Goal: Entertainment & Leisure: Consume media (video, audio)

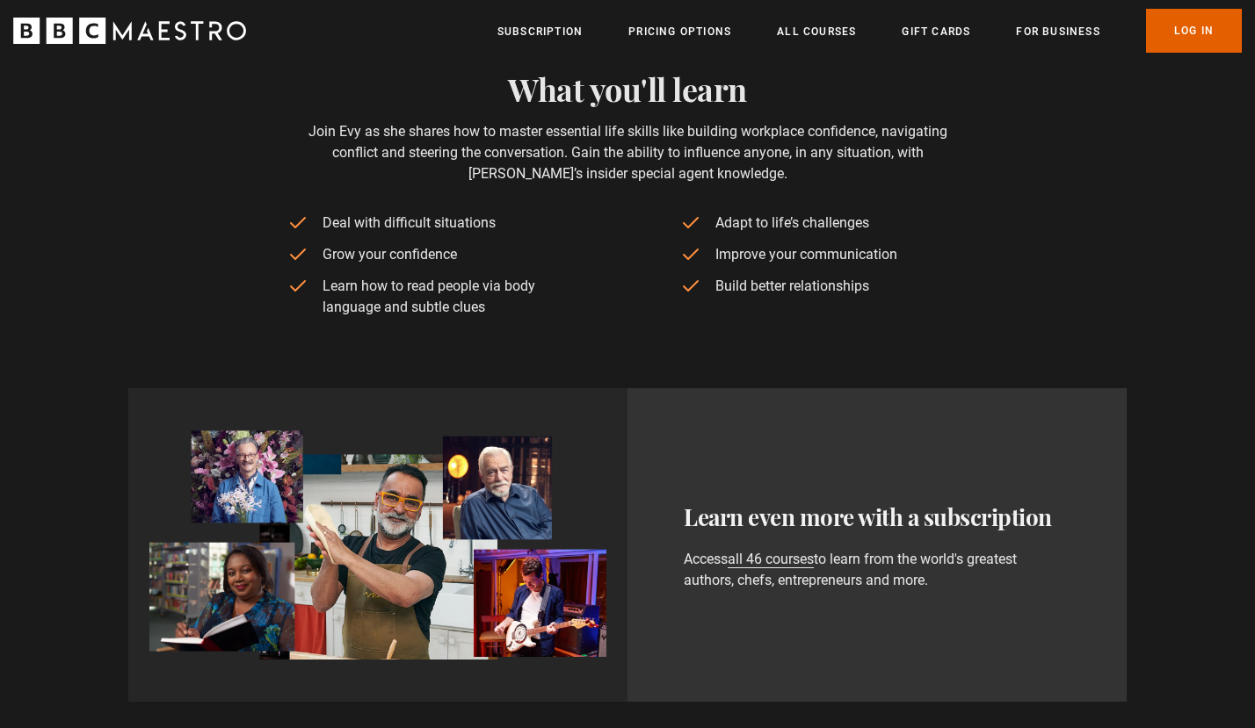
scroll to position [737, 0]
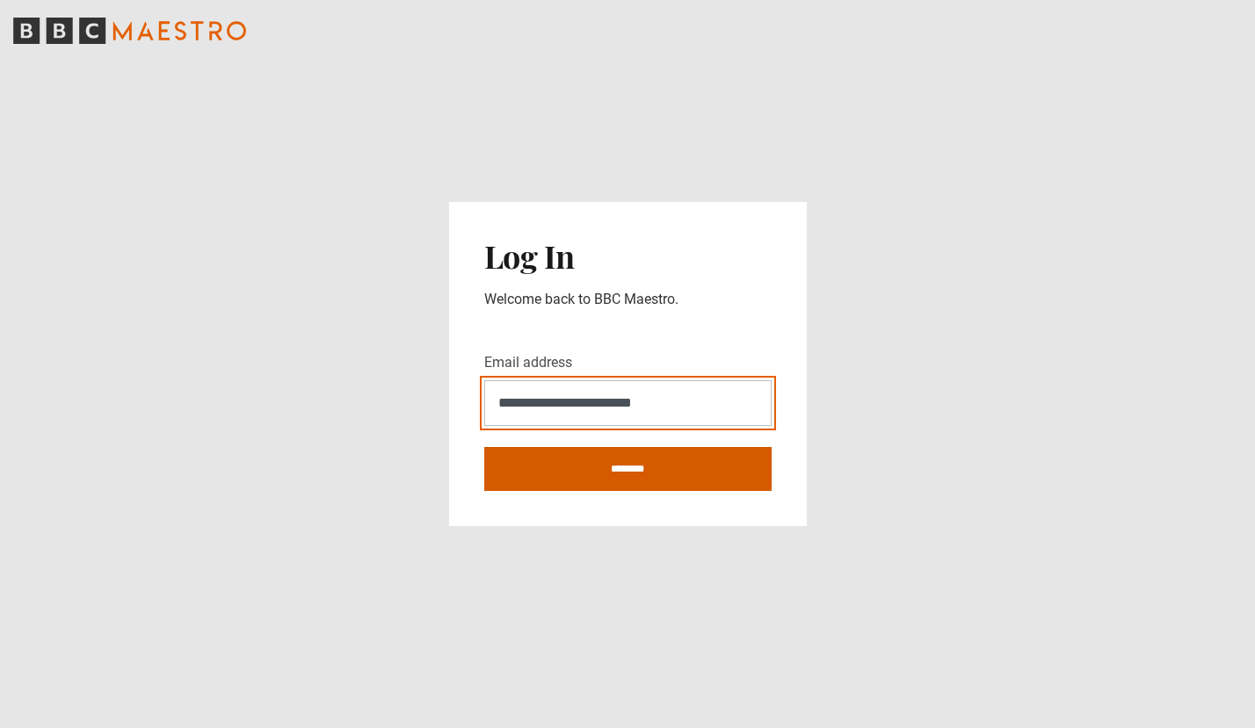
type input "**********"
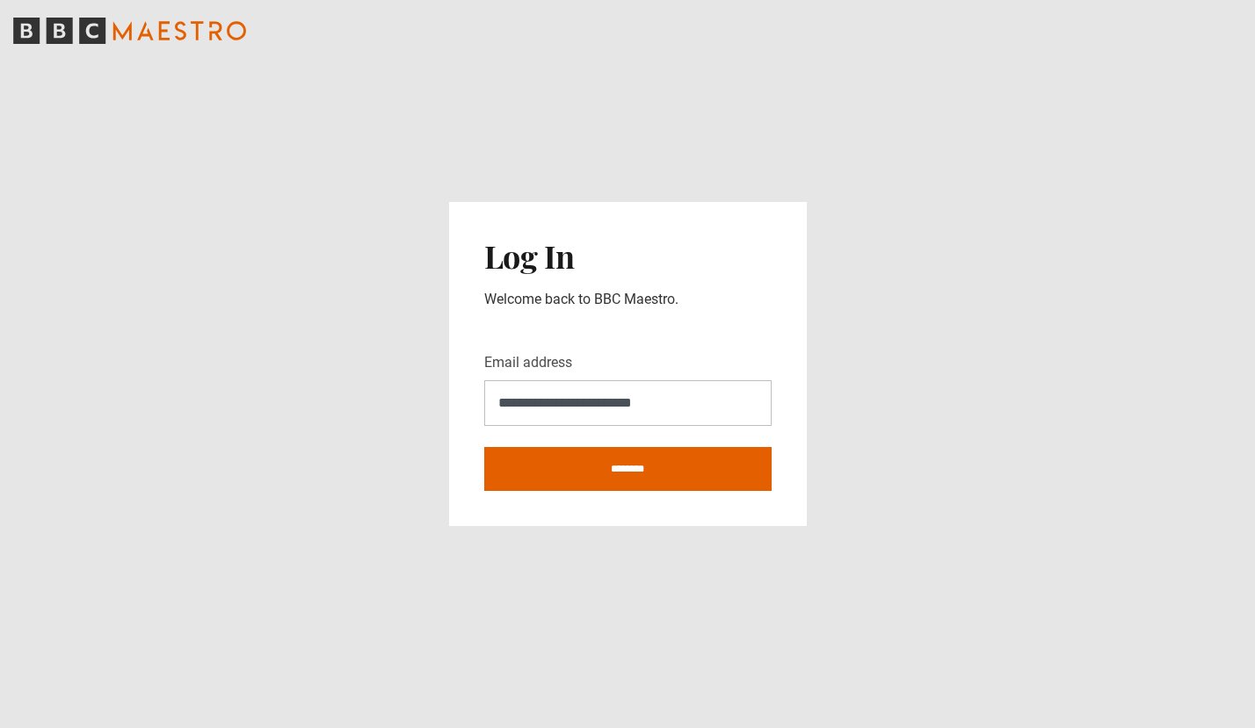
drag, startPoint x: 641, startPoint y: 472, endPoint x: 715, endPoint y: 439, distance: 81.5
click at [641, 472] on input "********" at bounding box center [627, 469] width 287 height 44
type input "**********"
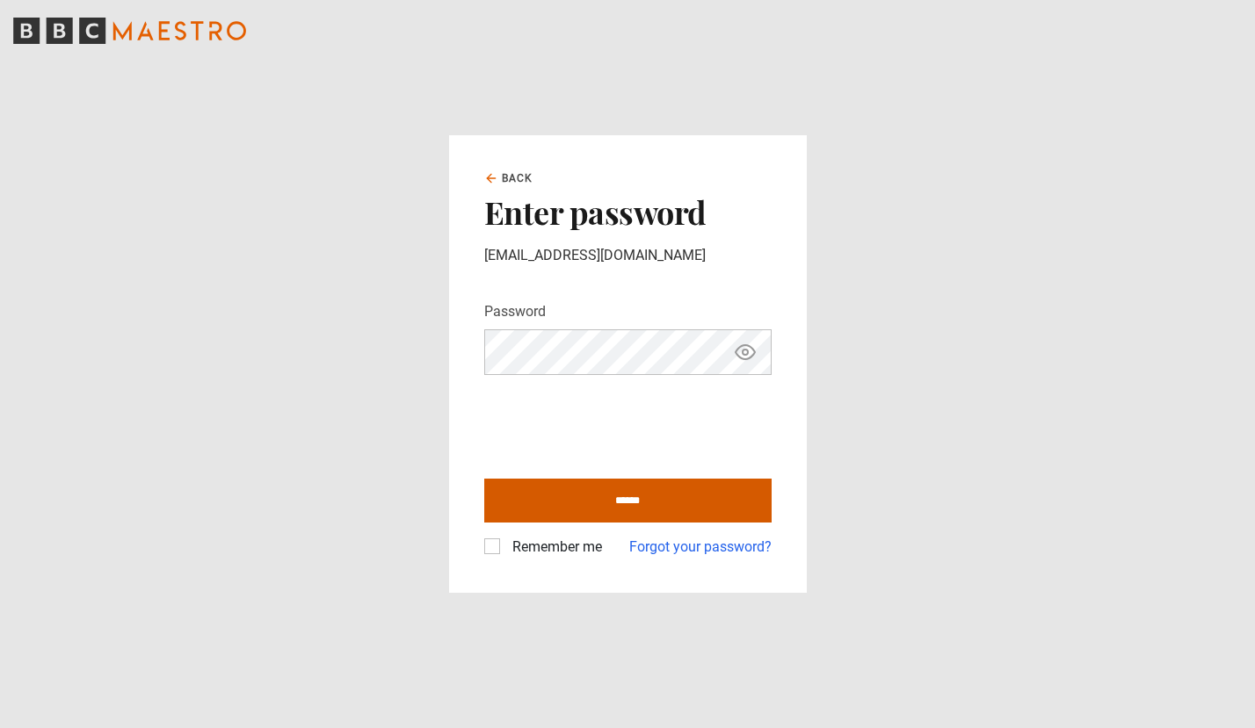
click at [645, 496] on input "******" at bounding box center [627, 501] width 287 height 44
type input "**********"
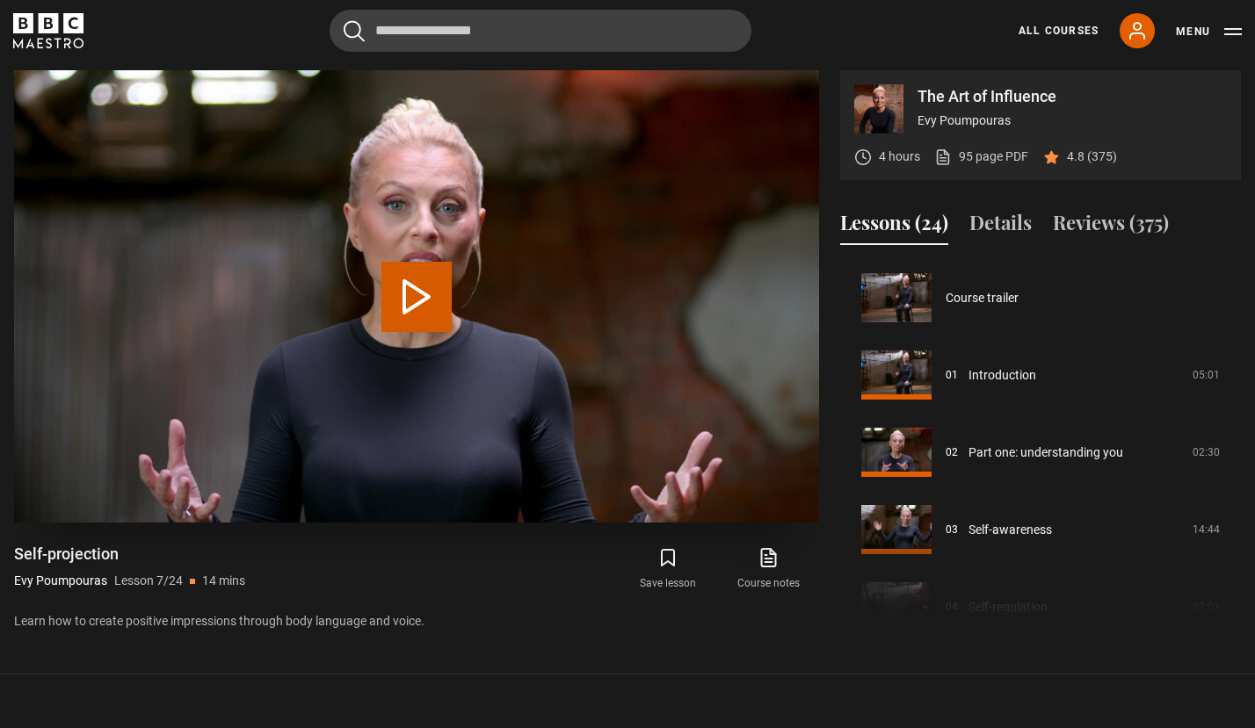
scroll to position [464, 0]
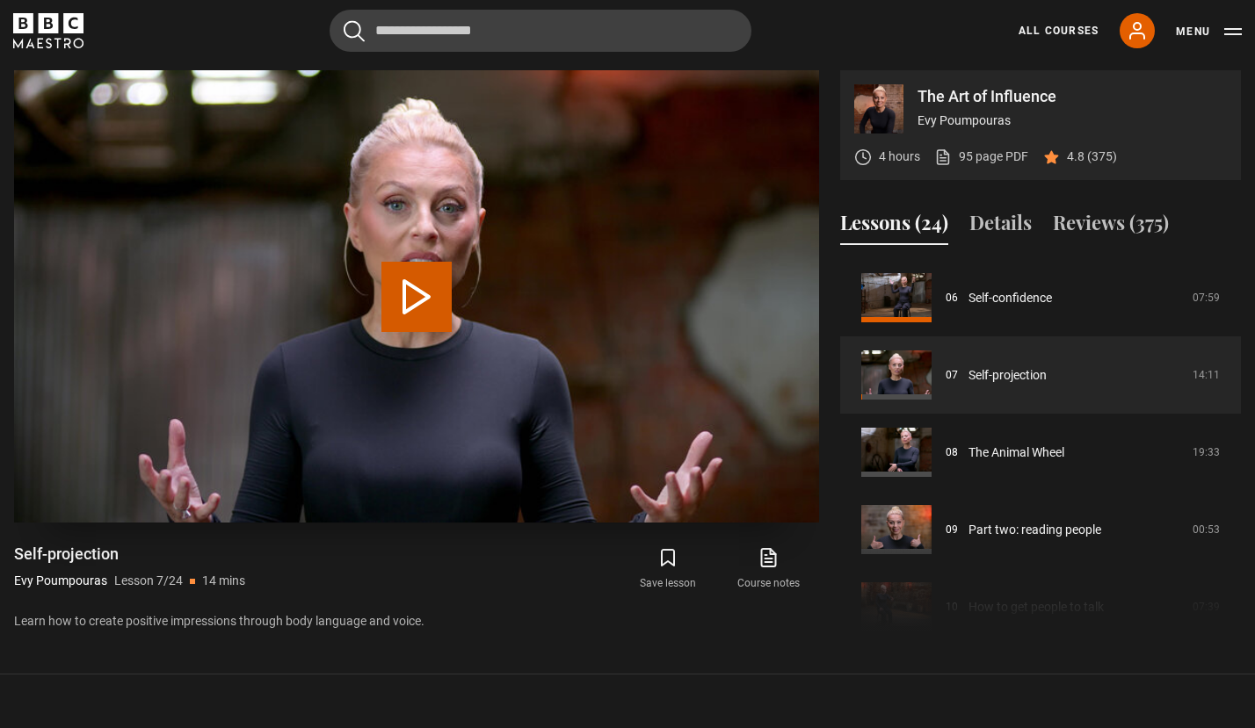
click at [417, 295] on button "Play Lesson Self-projection" at bounding box center [416, 297] width 70 height 70
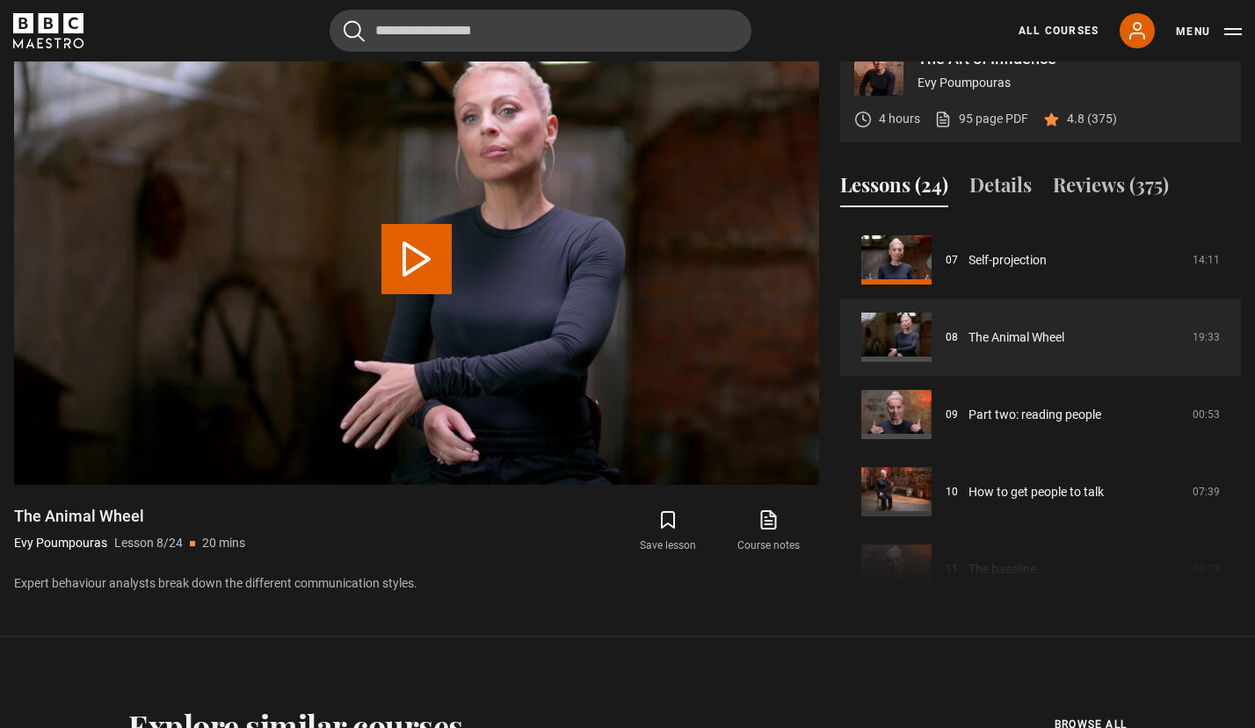
scroll to position [795, 0]
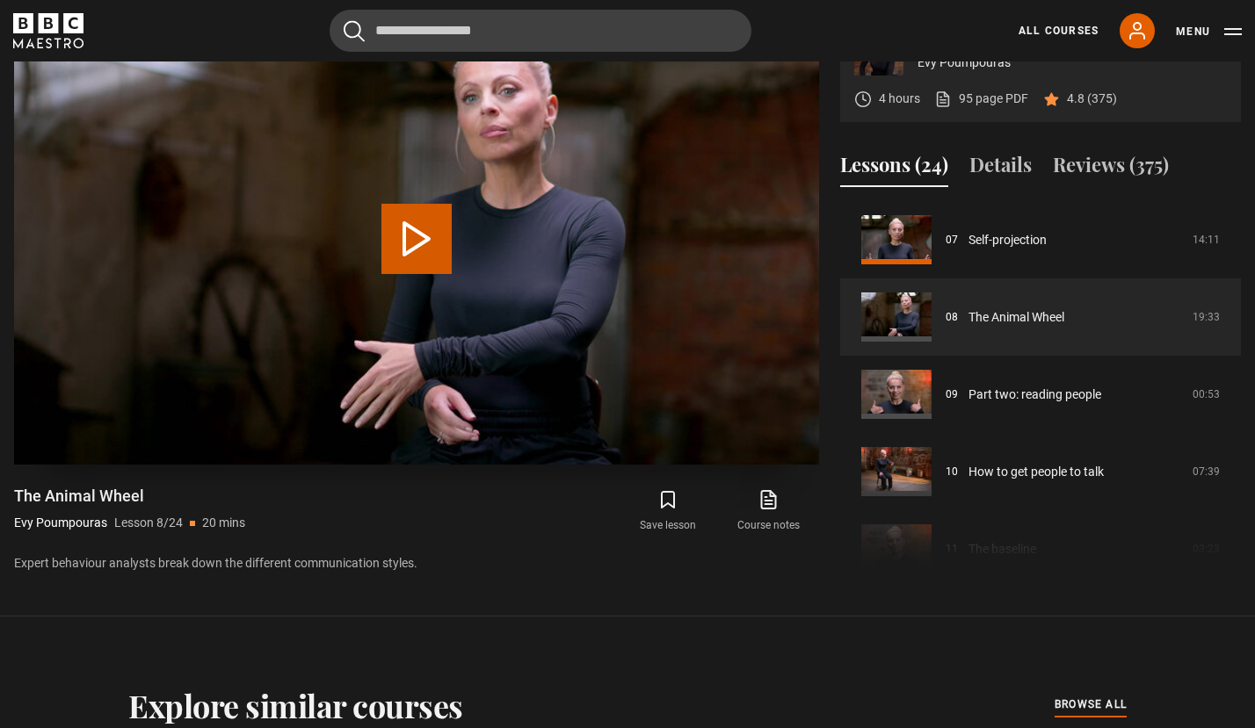
click at [404, 244] on button "Play Lesson The Animal Wheel" at bounding box center [416, 239] width 70 height 70
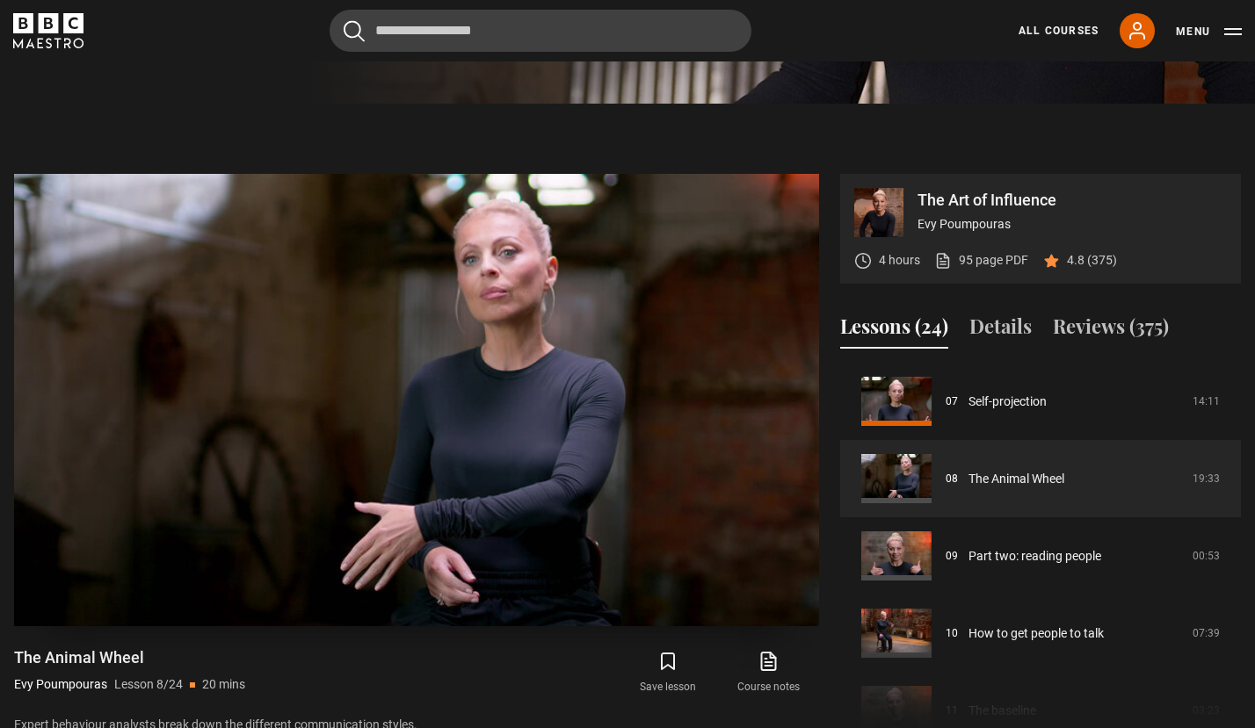
scroll to position [639, 0]
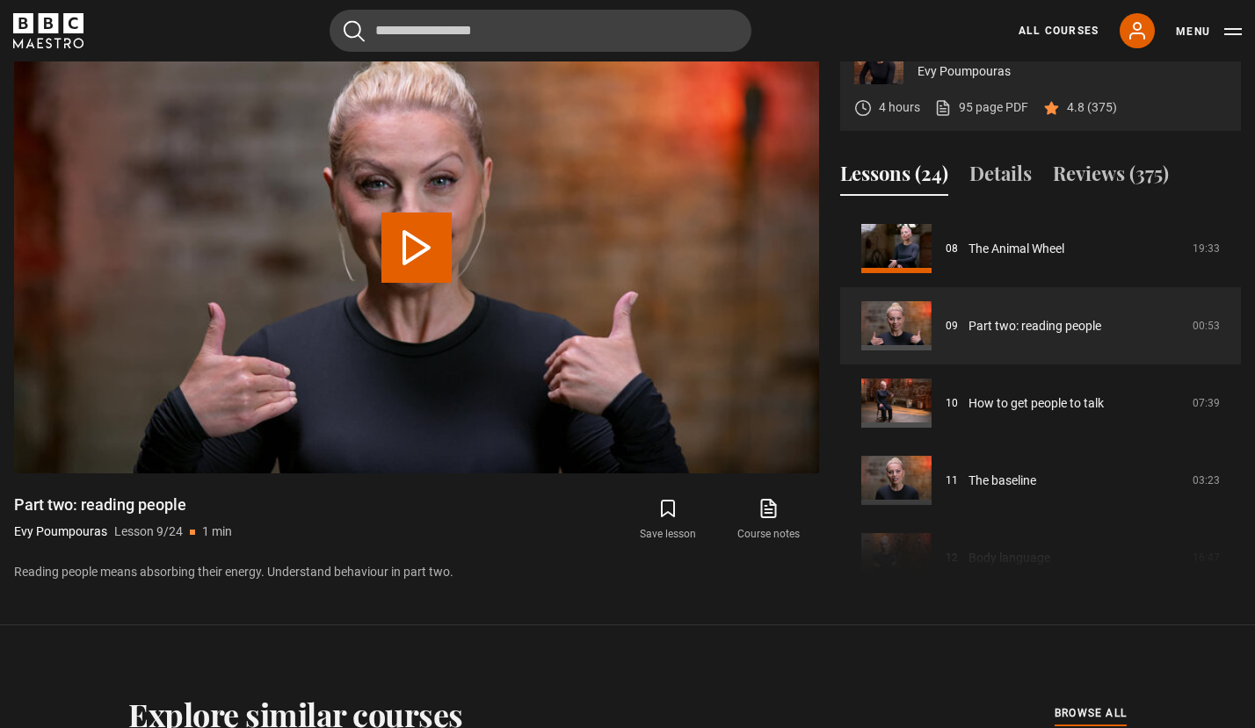
scroll to position [787, 0]
click at [412, 250] on button "Play Lesson Part two: reading people" at bounding box center [416, 247] width 70 height 70
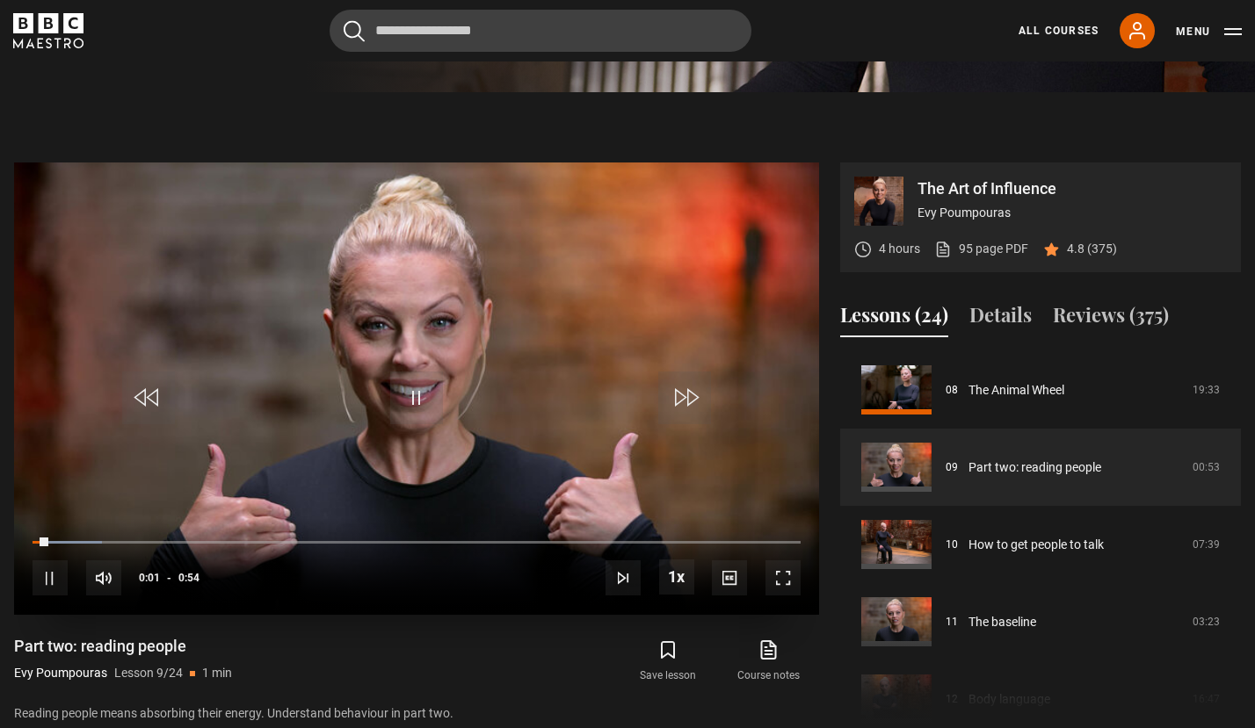
scroll to position [642, 0]
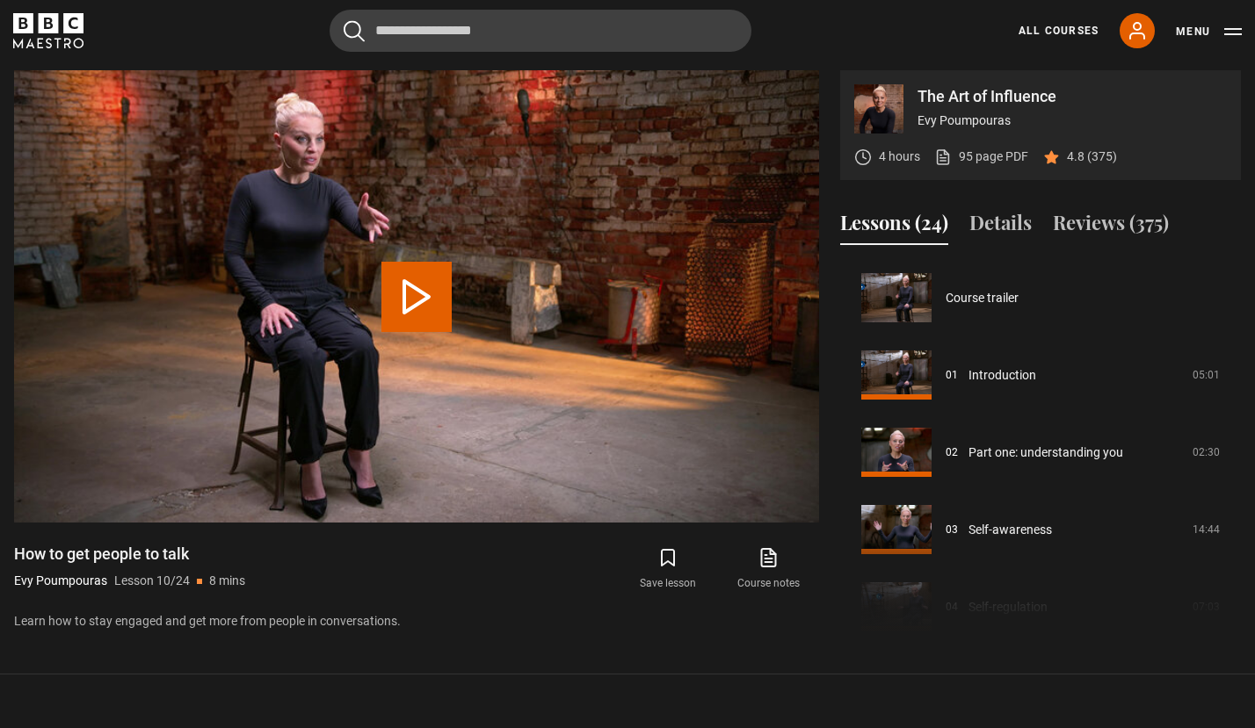
scroll to position [696, 0]
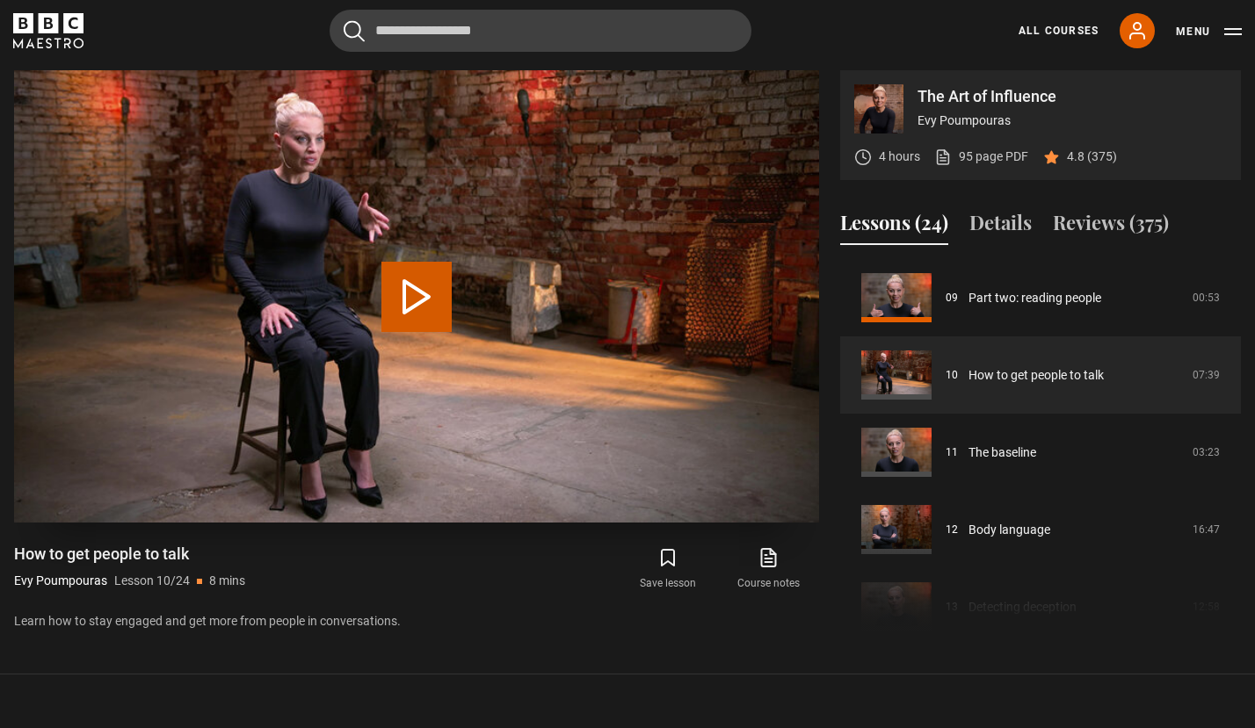
drag, startPoint x: 414, startPoint y: 291, endPoint x: 416, endPoint y: 302, distance: 11.7
click at [415, 292] on button "Play Lesson How to get people to talk" at bounding box center [416, 297] width 70 height 70
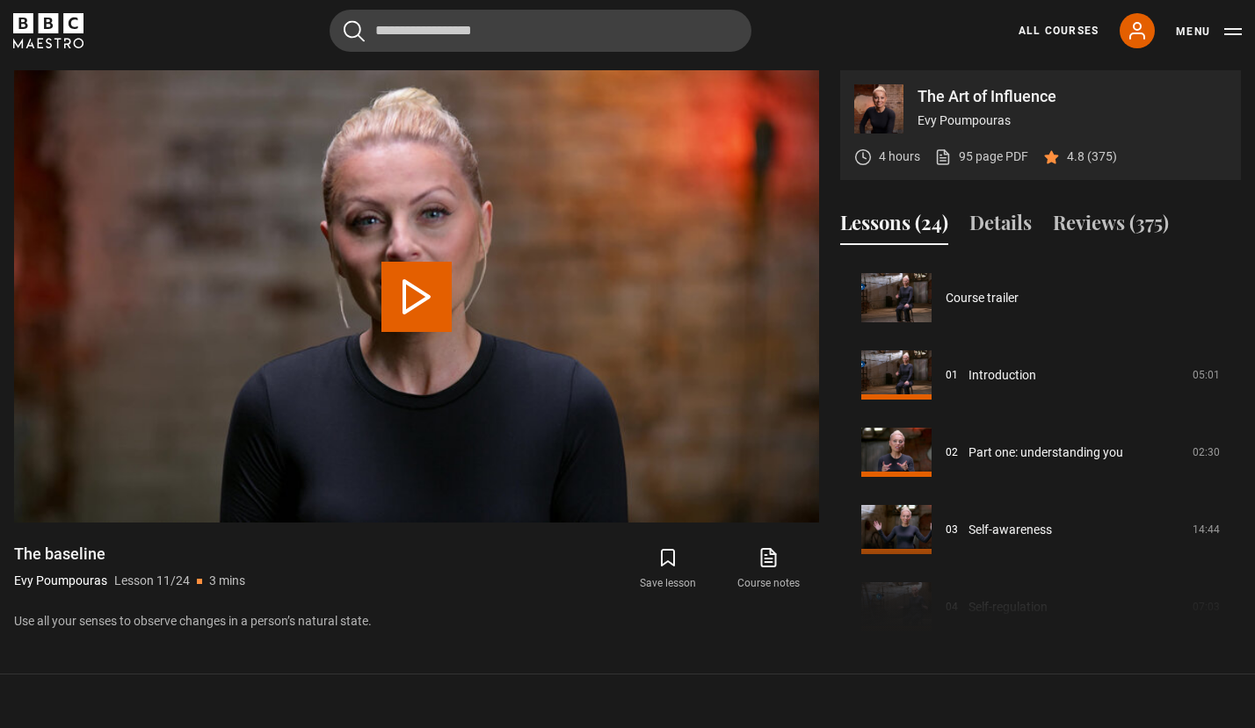
scroll to position [773, 0]
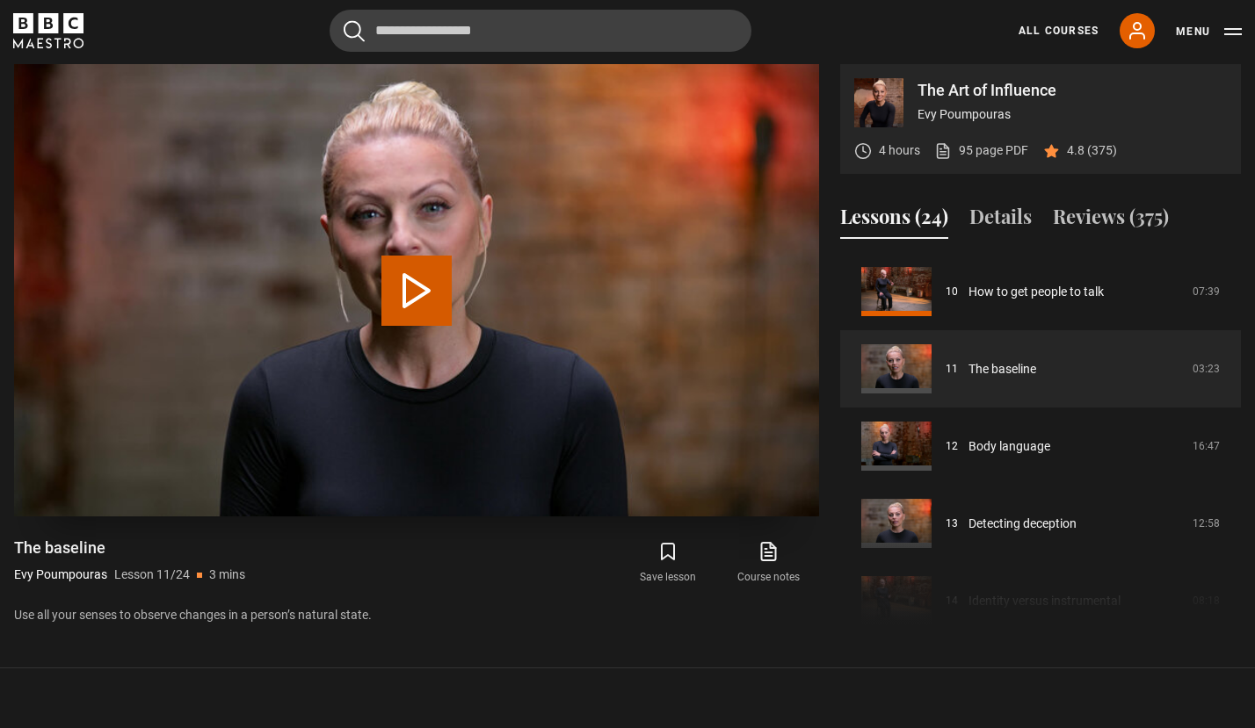
click at [411, 279] on button "Play Lesson The baseline" at bounding box center [416, 291] width 70 height 70
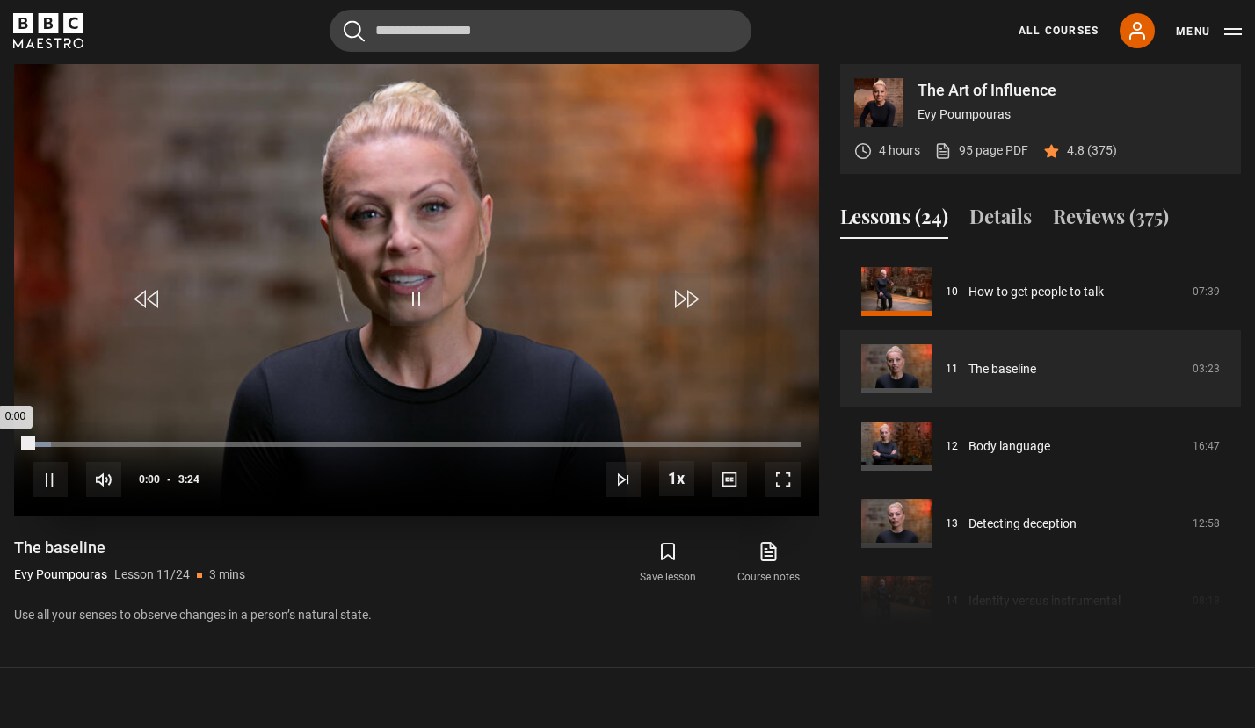
scroll to position [745, 0]
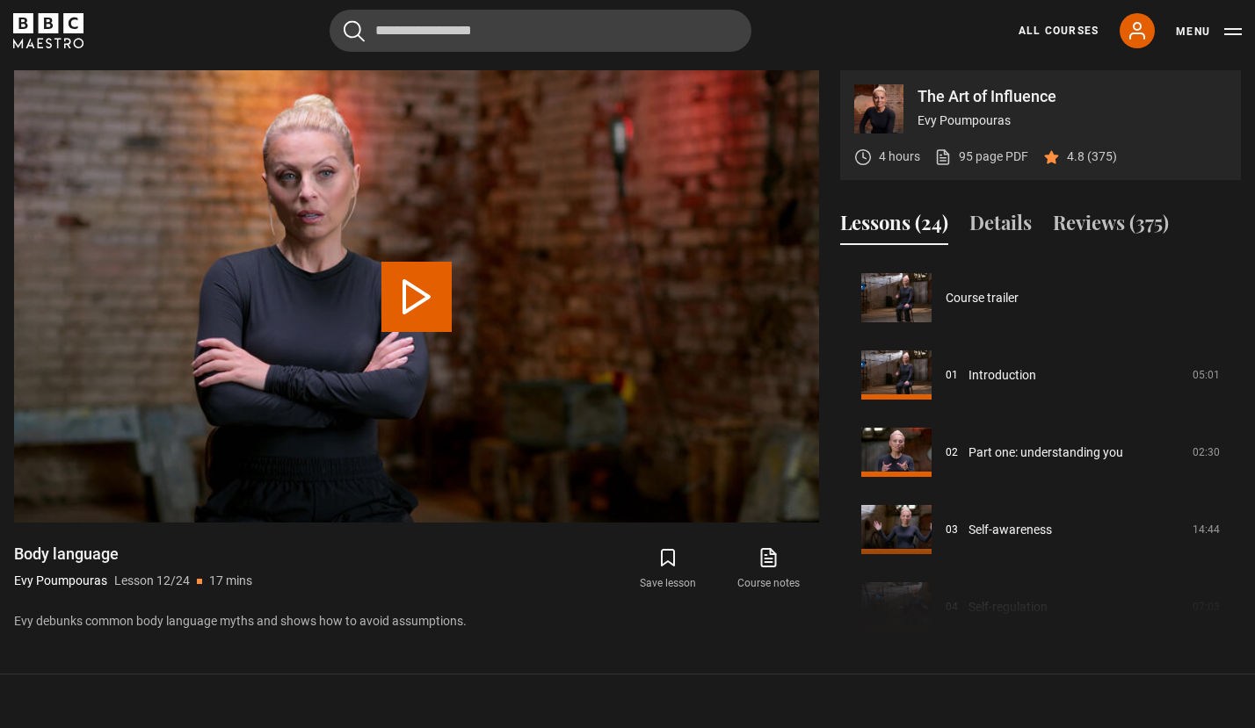
scroll to position [850, 0]
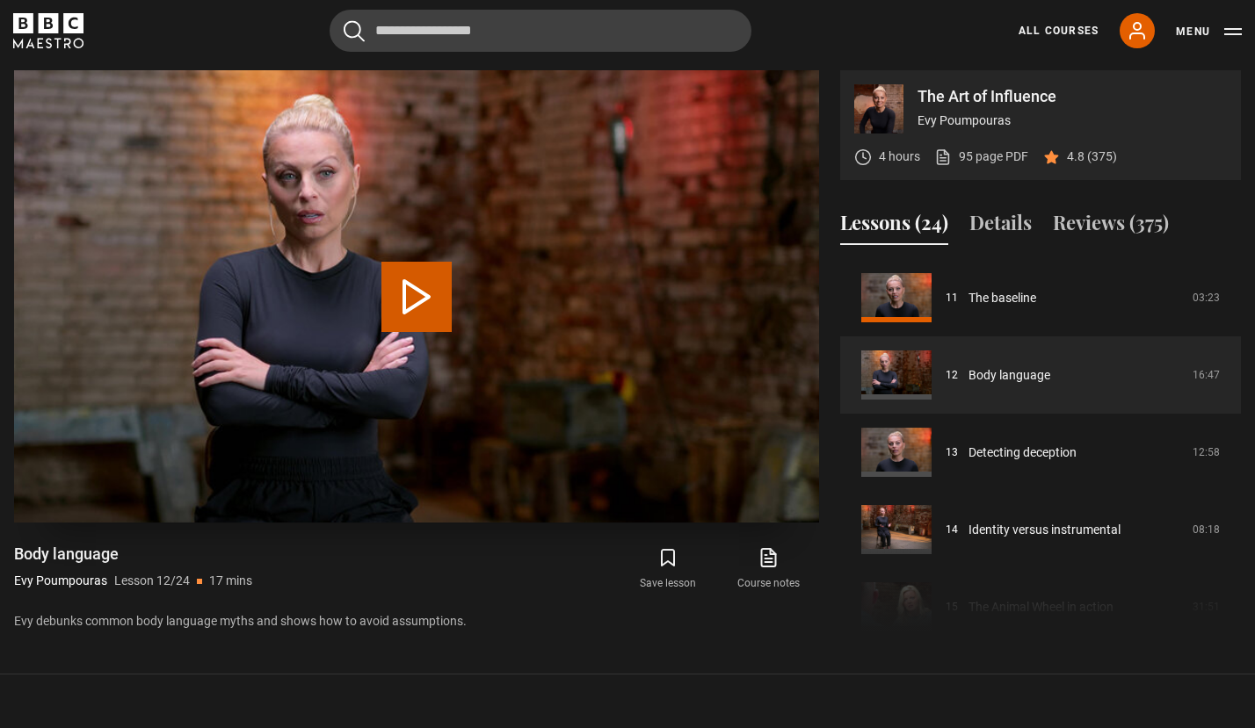
drag, startPoint x: 407, startPoint y: 298, endPoint x: 421, endPoint y: 307, distance: 16.6
click at [407, 298] on button "Play Lesson Body language" at bounding box center [416, 297] width 70 height 70
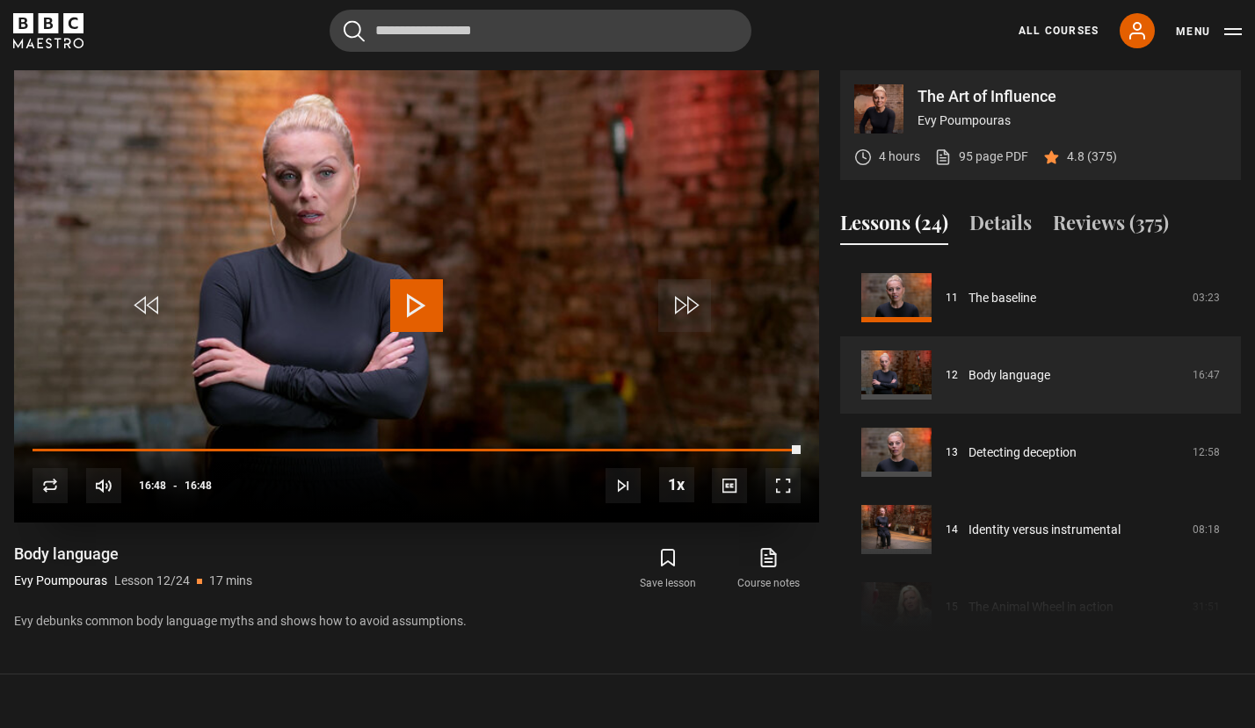
click at [426, 308] on span "Video Player" at bounding box center [416, 305] width 53 height 53
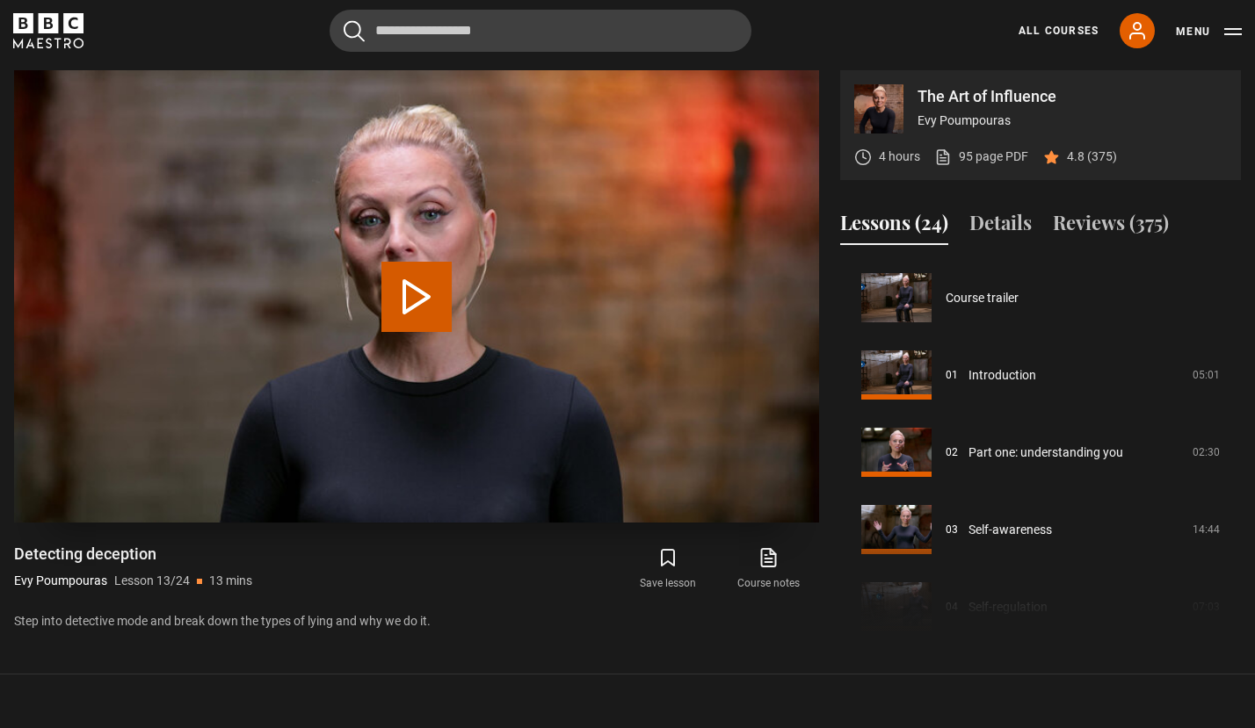
scroll to position [928, 0]
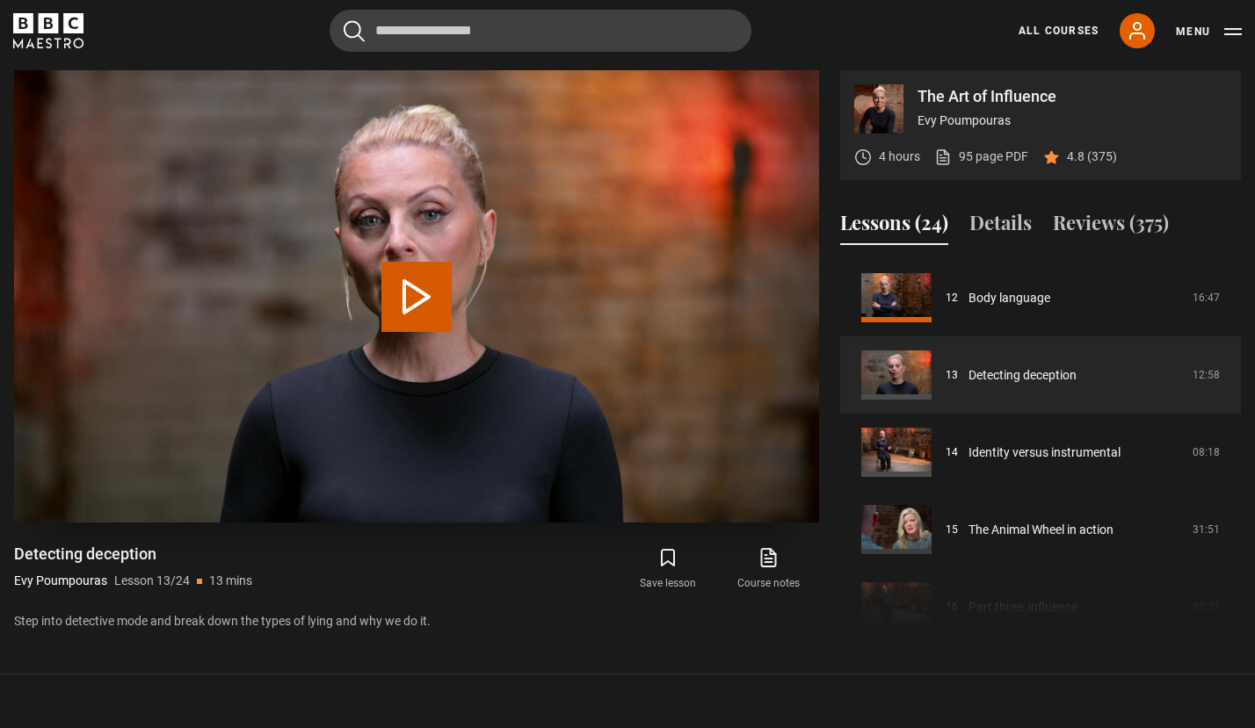
drag, startPoint x: 431, startPoint y: 301, endPoint x: 509, endPoint y: 459, distance: 175.2
click at [434, 304] on button "Play Lesson Detecting deception" at bounding box center [416, 297] width 70 height 70
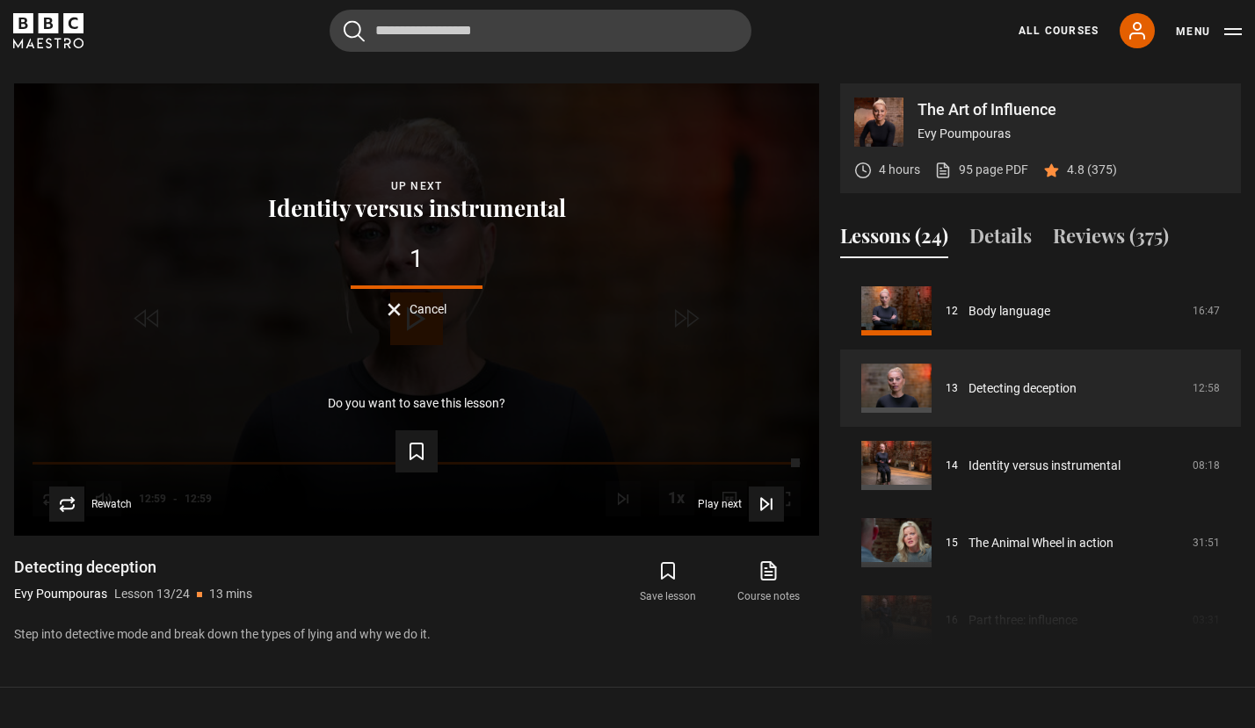
scroll to position [735, 0]
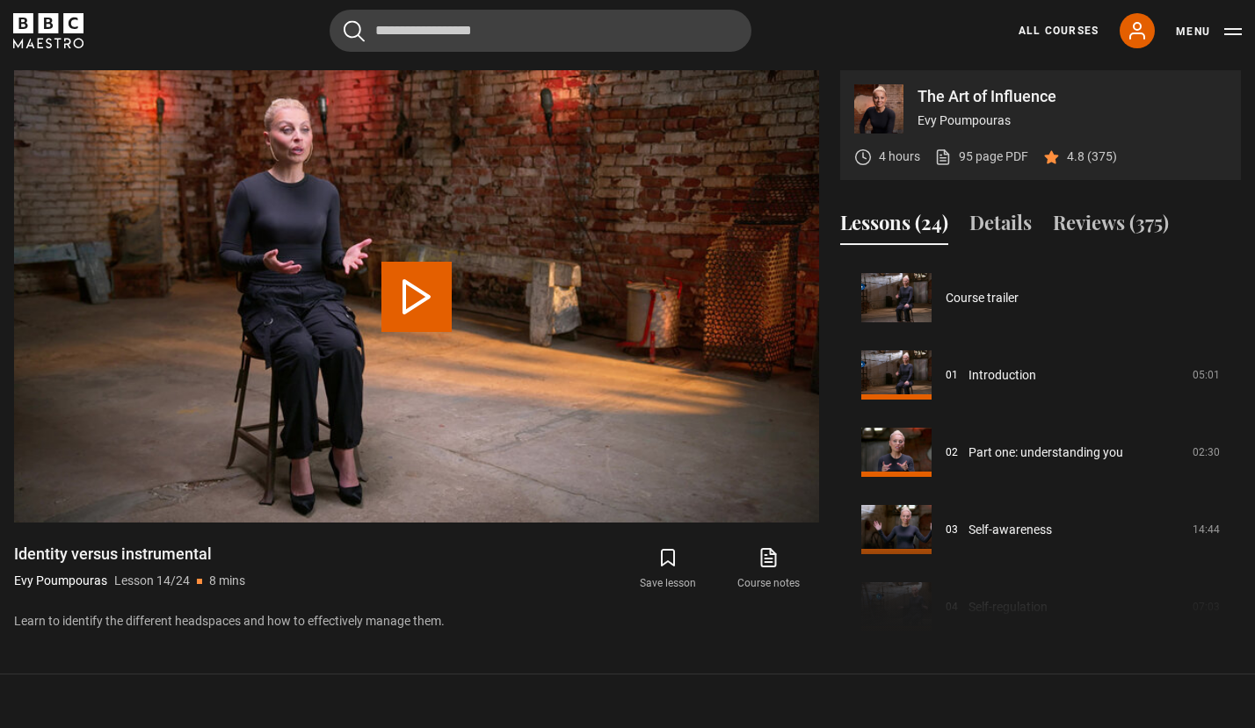
scroll to position [1005, 0]
